Goal: Find specific page/section: Find specific page/section

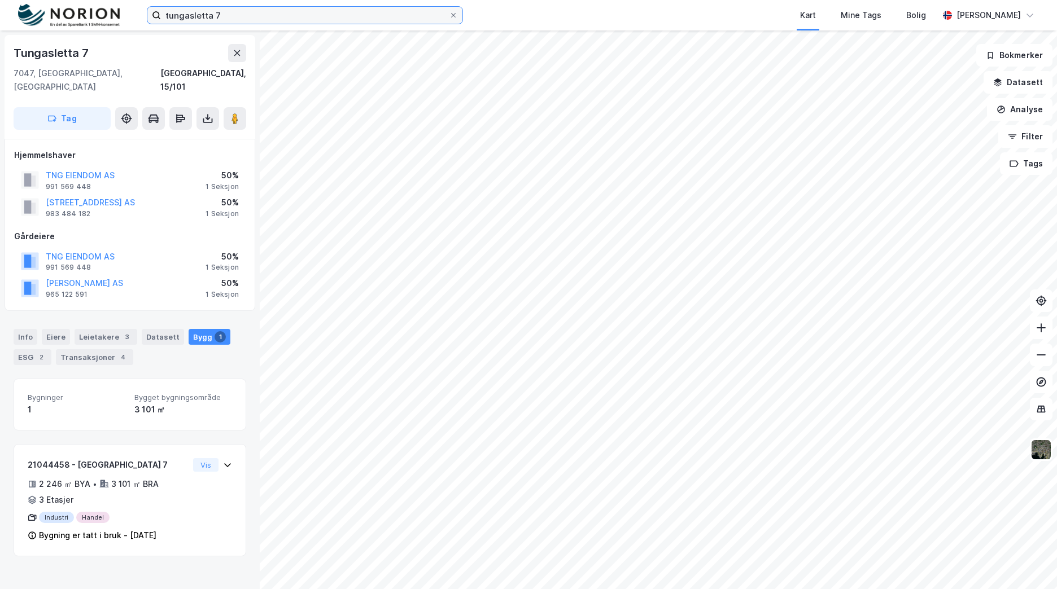
click at [337, 10] on input "tungasletta 7" at bounding box center [305, 15] width 288 height 17
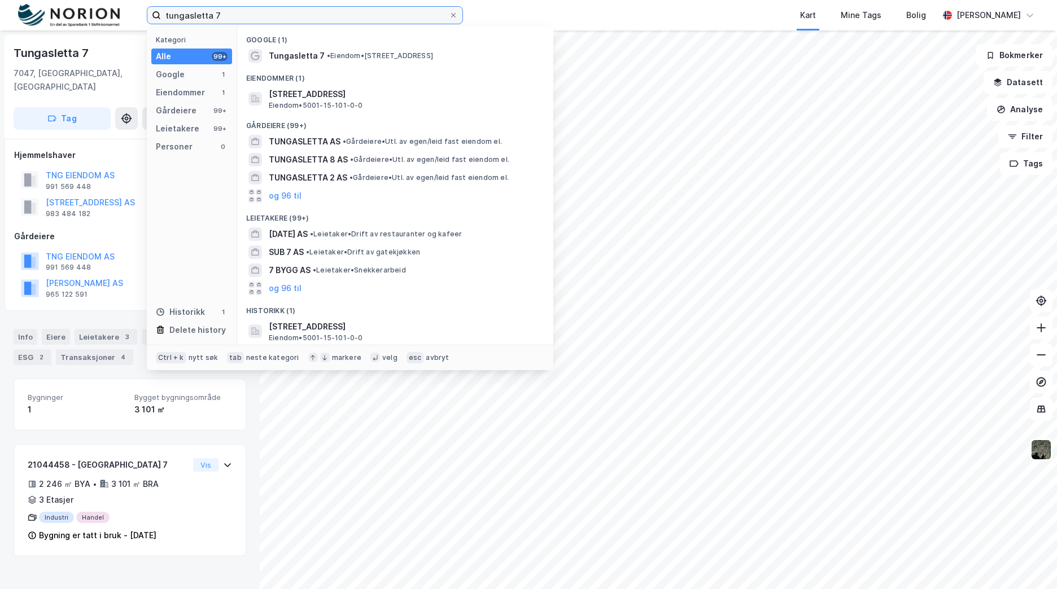
click at [337, 10] on input "tungasletta 7" at bounding box center [305, 15] width 288 height 17
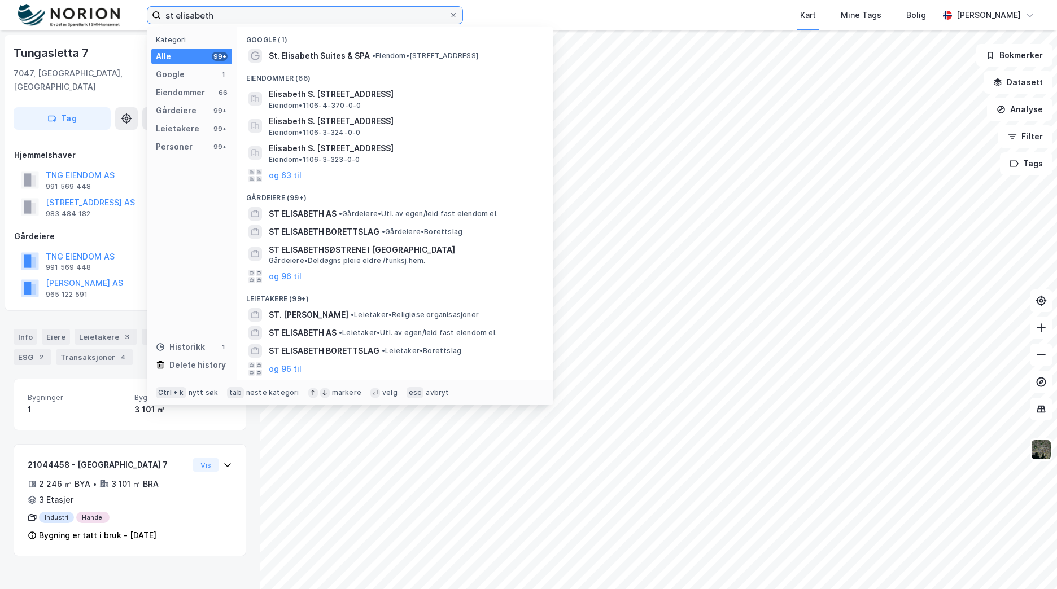
drag, startPoint x: 265, startPoint y: 13, endPoint x: 81, endPoint y: -10, distance: 185.5
click at [81, 0] on html "st elisabeth Kategori Alle 99+ Google 1 Eiendommer 66 Gårdeiere 99+ Leietakere …" at bounding box center [528, 294] width 1057 height 589
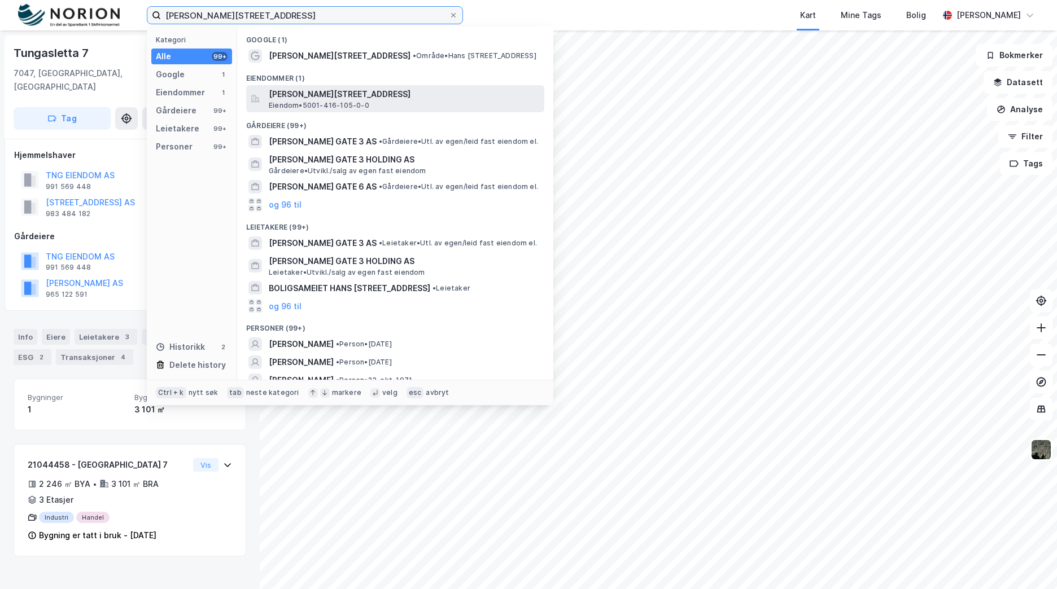
type input "[PERSON_NAME][STREET_ADDRESS]"
click at [370, 103] on div "Hans [STREET_ADDRESS] Eiendom • 5001-416-105-0-0" at bounding box center [405, 99] width 273 height 23
